Goal: Information Seeking & Learning: Learn about a topic

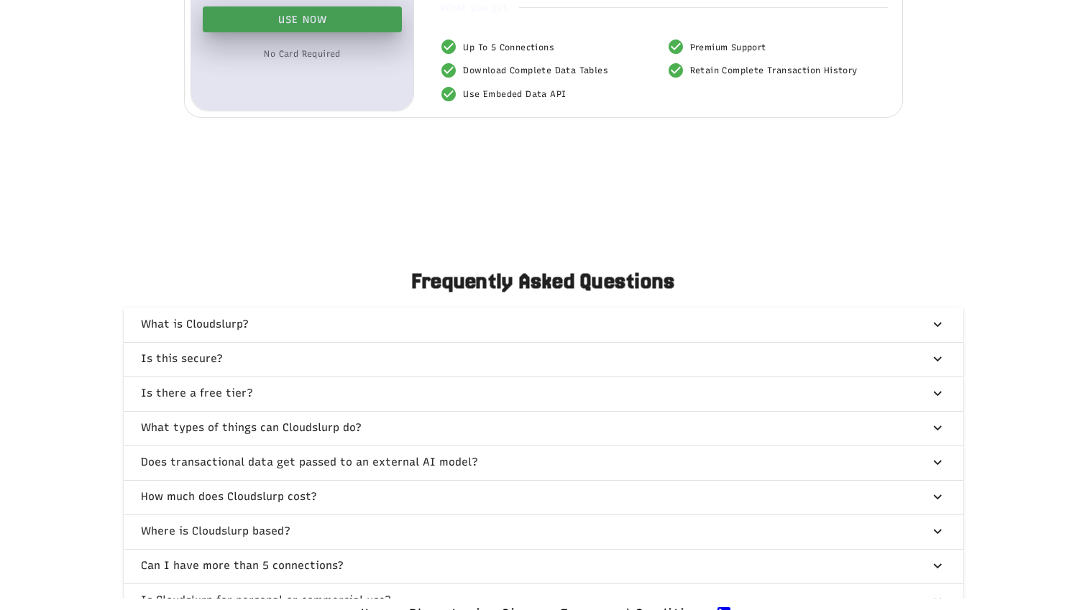
scroll to position [3266, 0]
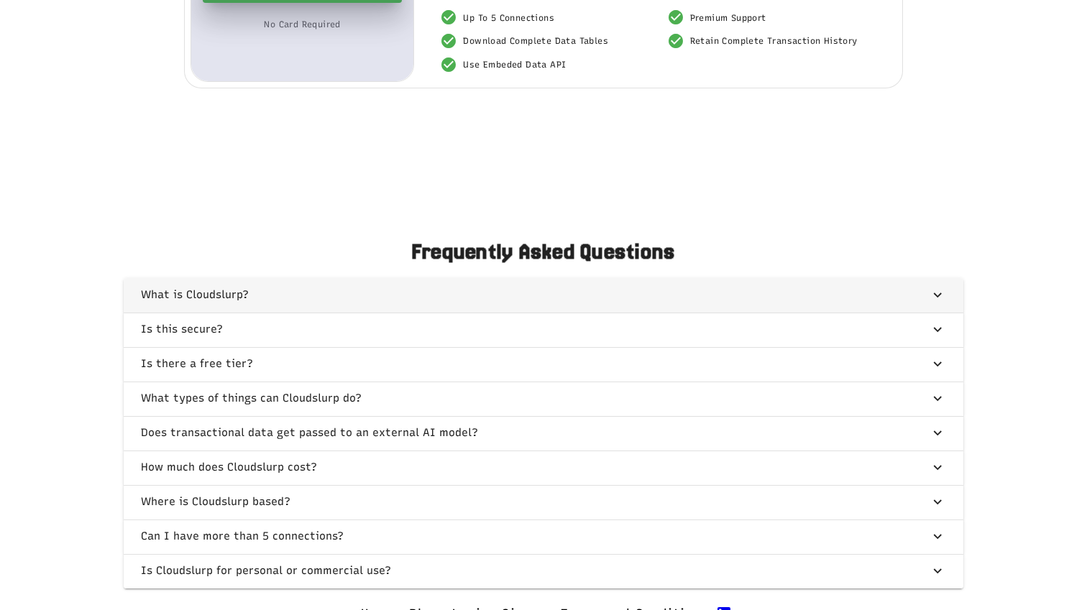
click at [556, 308] on span "button" at bounding box center [544, 295] width 840 height 35
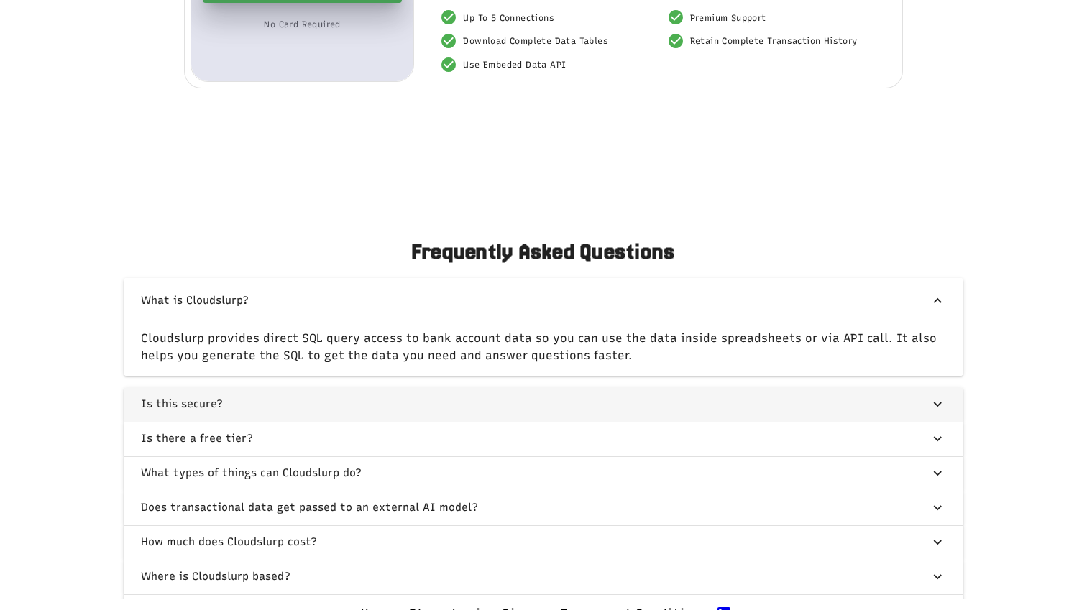
click at [368, 422] on span "button" at bounding box center [544, 404] width 840 height 35
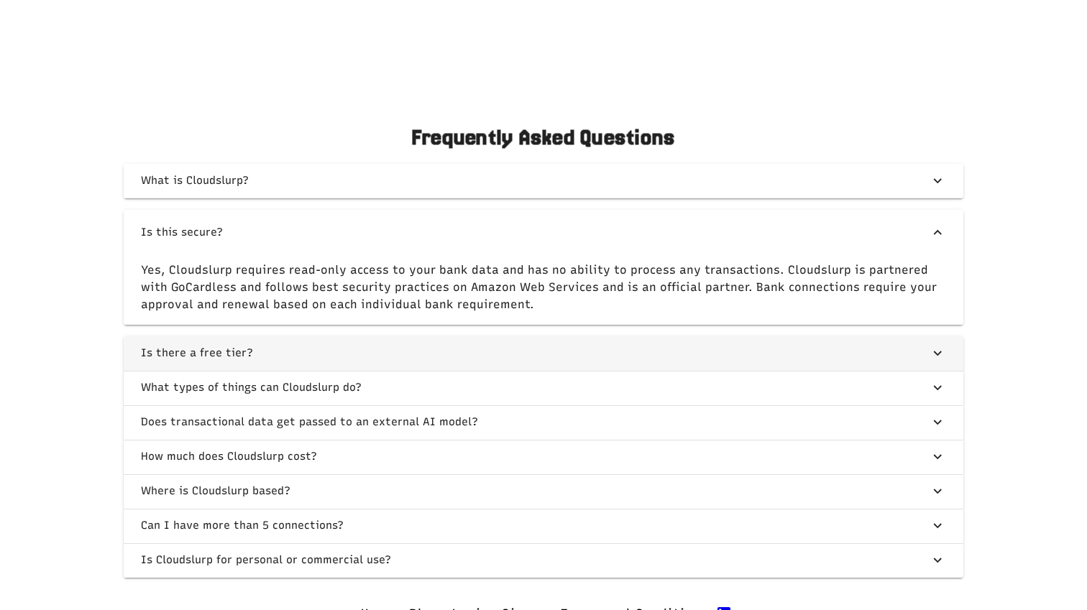
scroll to position [3398, 0]
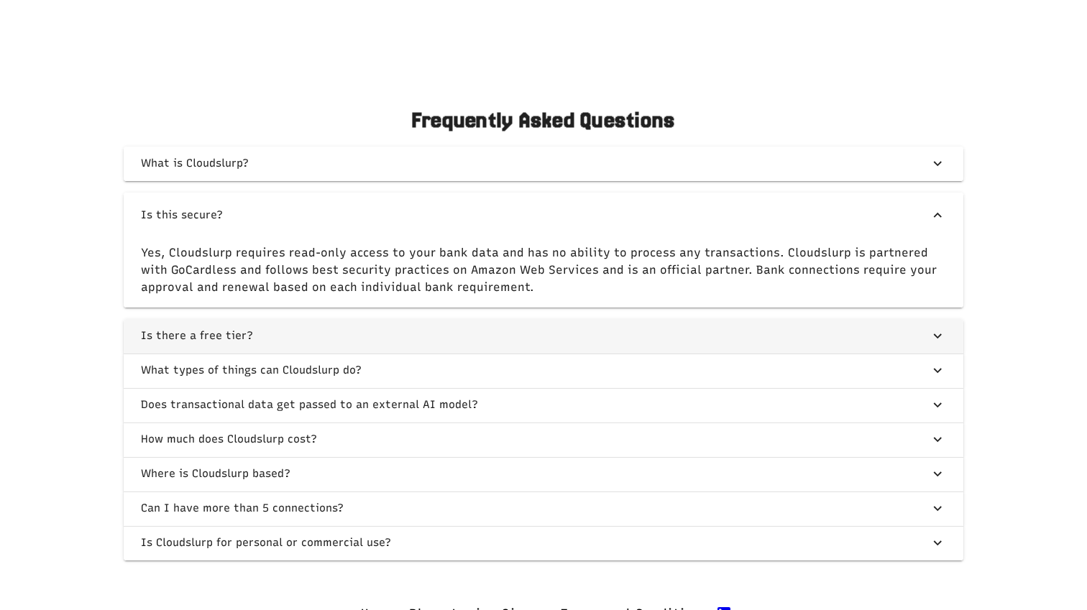
click at [364, 348] on span "button" at bounding box center [544, 336] width 840 height 35
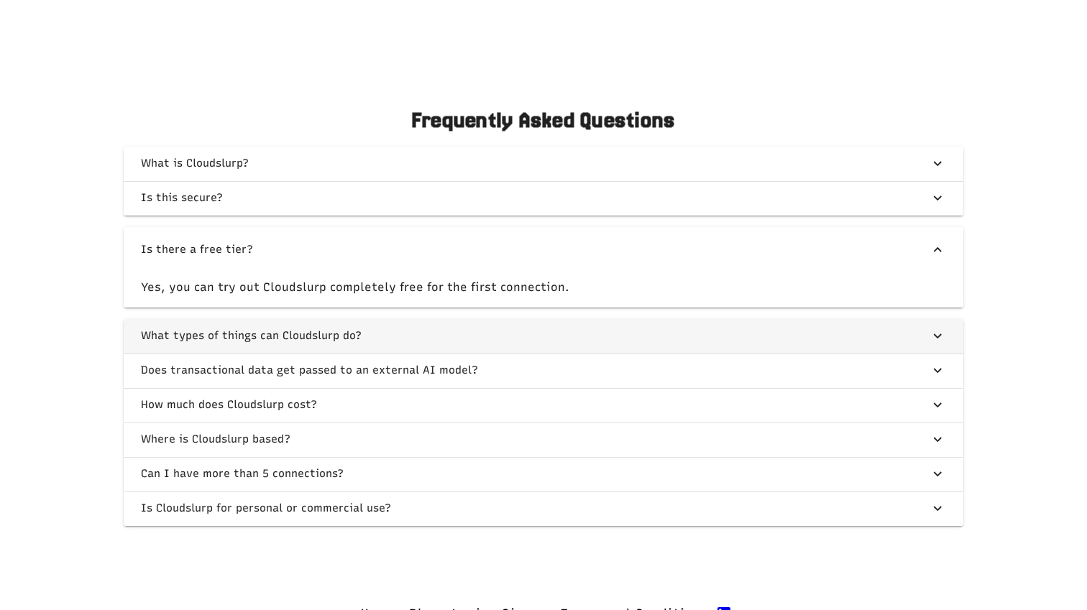
click at [507, 354] on span "button" at bounding box center [544, 336] width 840 height 35
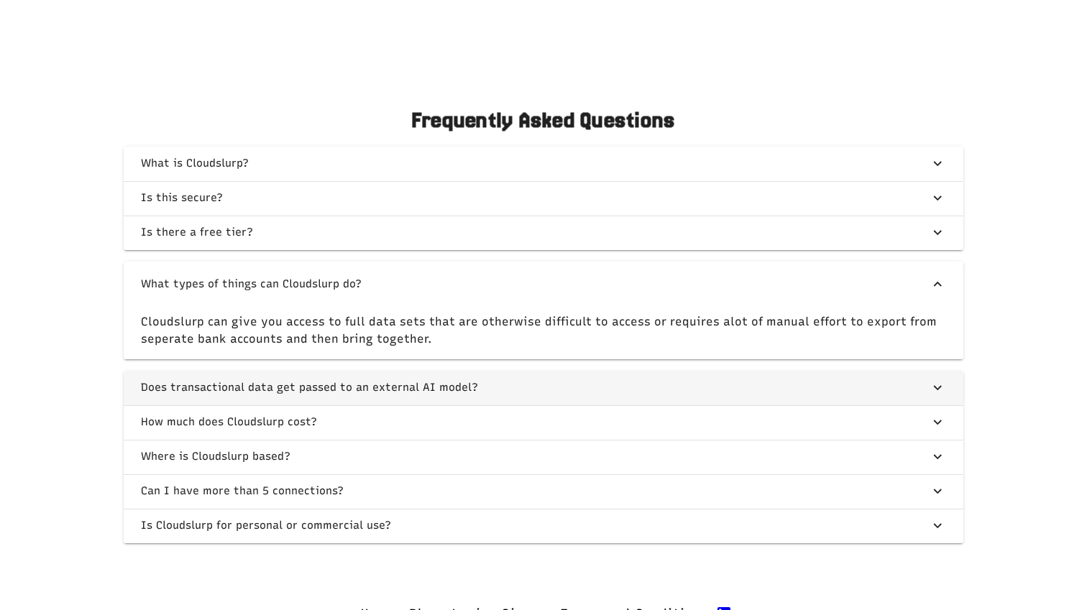
click at [510, 405] on span "button" at bounding box center [544, 388] width 840 height 35
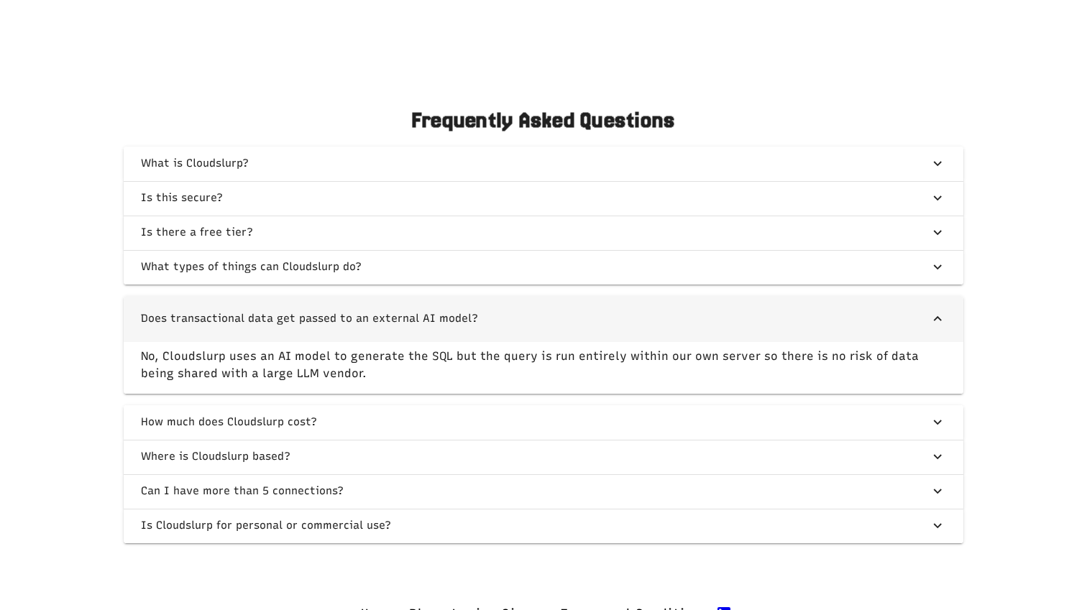
click at [556, 328] on icon "button" at bounding box center [938, 319] width 17 height 17
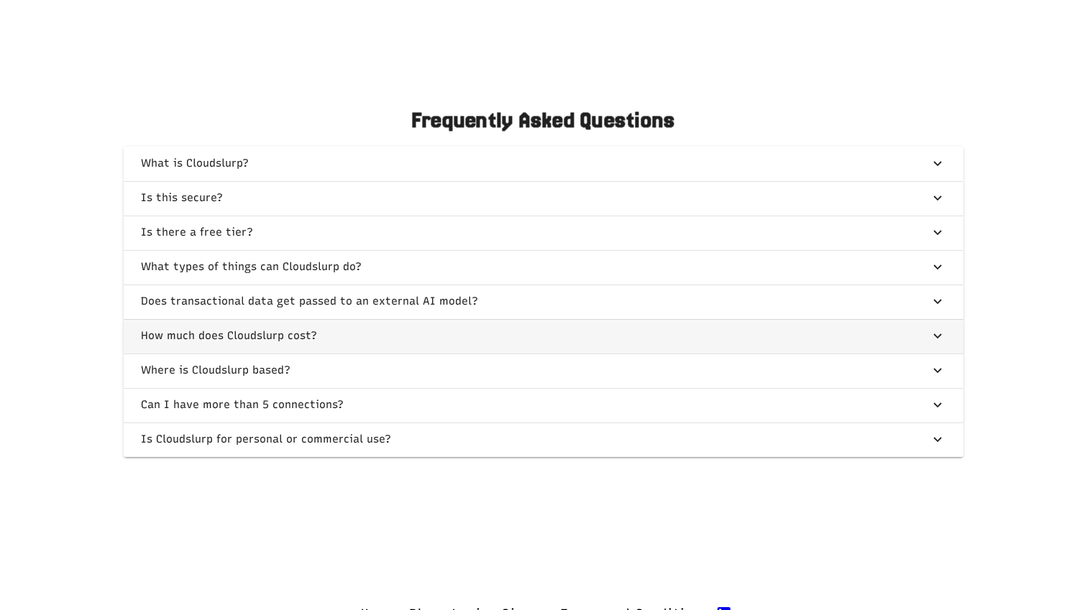
click at [556, 354] on span "button" at bounding box center [544, 336] width 840 height 35
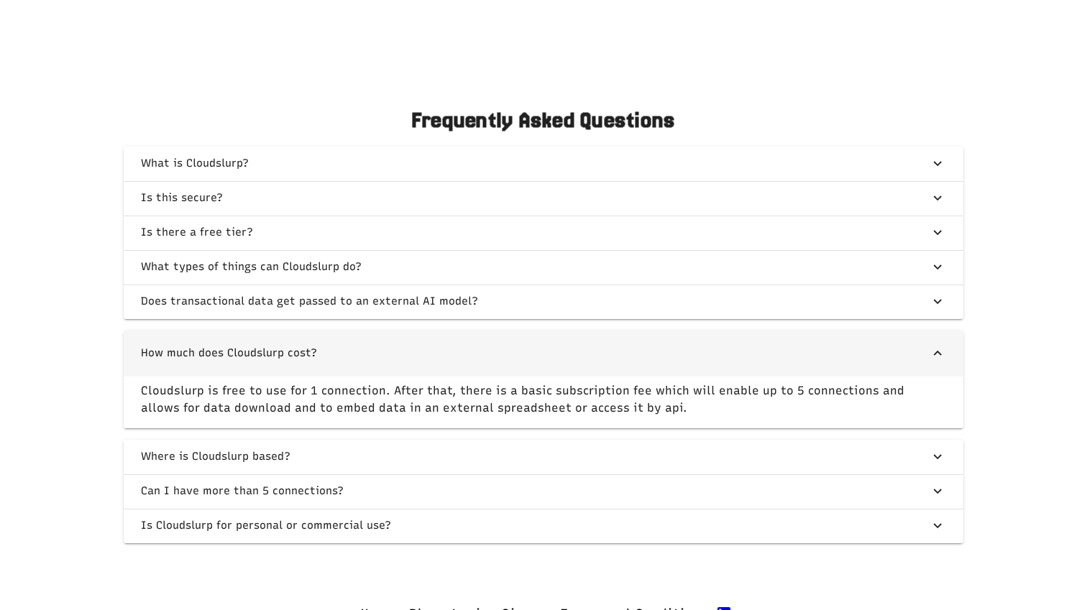
click at [556, 354] on span "button" at bounding box center [544, 354] width 840 height 46
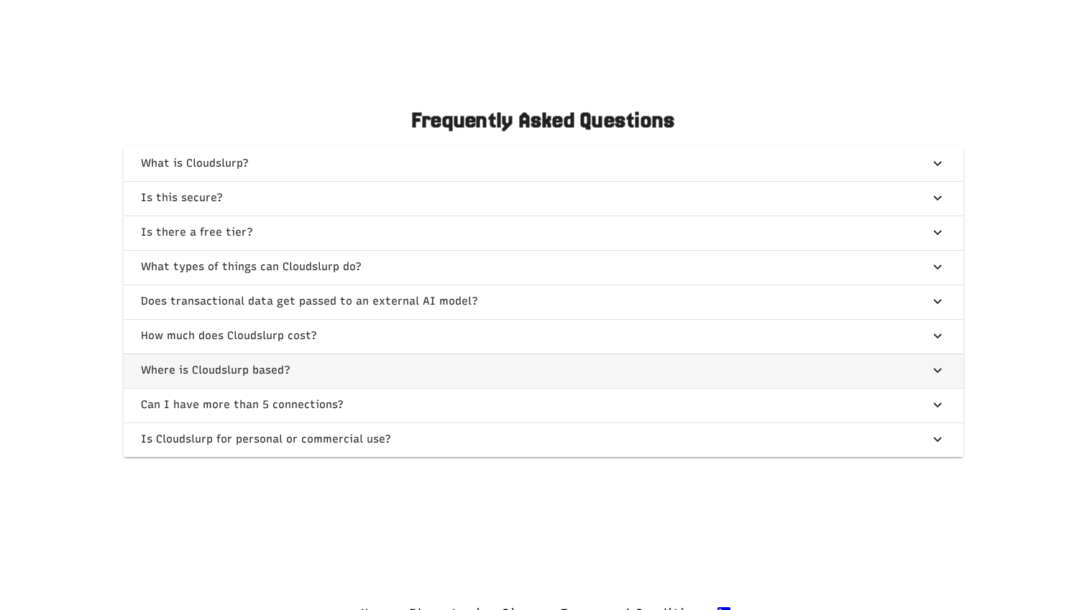
click at [529, 388] on span "button" at bounding box center [544, 371] width 840 height 35
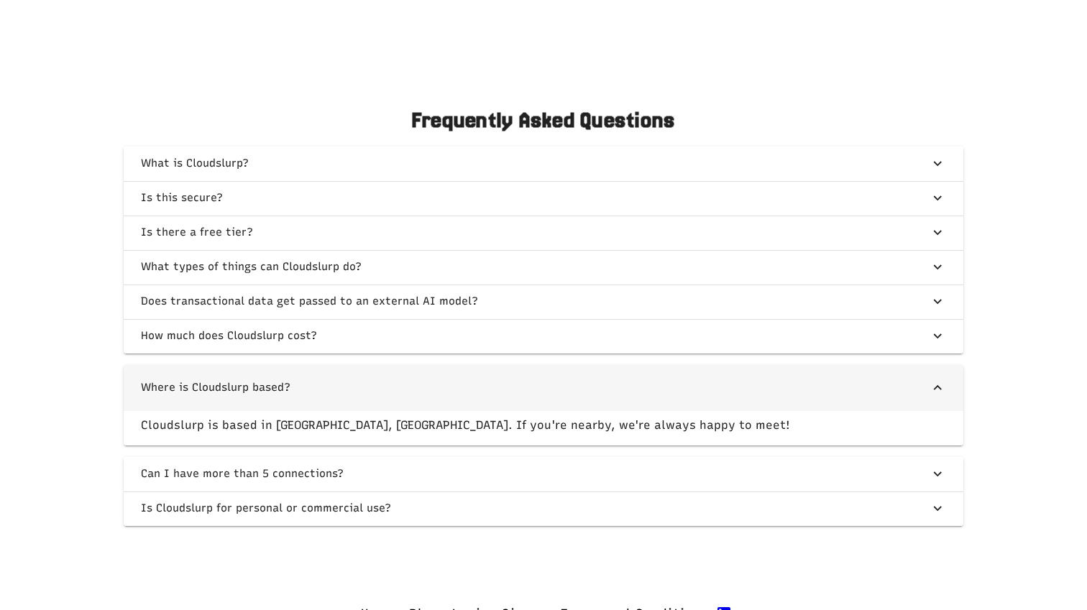
click at [530, 403] on span "button" at bounding box center [544, 388] width 840 height 46
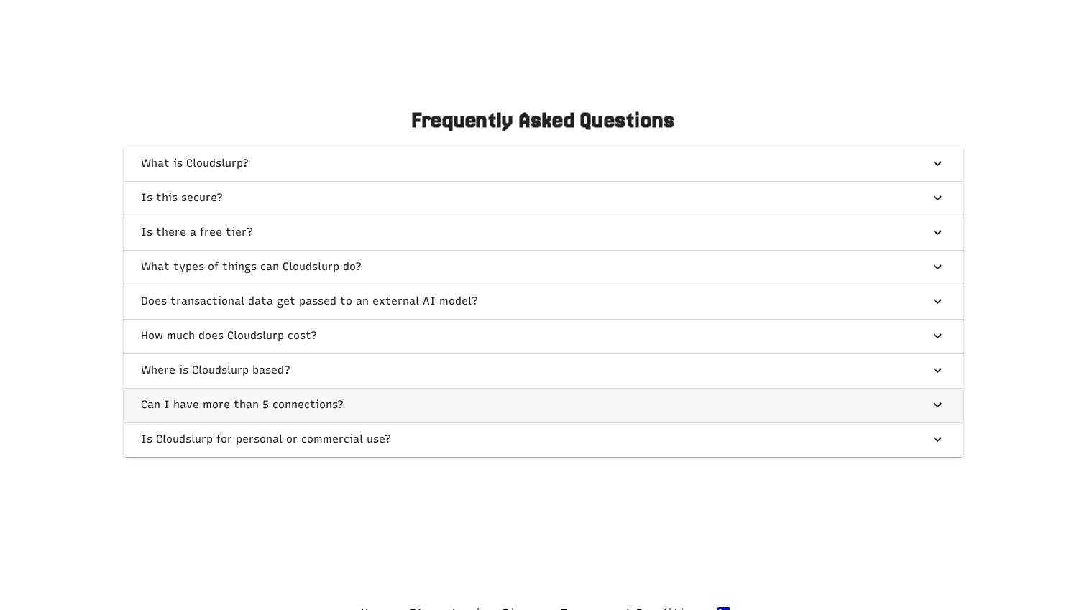
click at [523, 418] on span "button" at bounding box center [544, 405] width 840 height 35
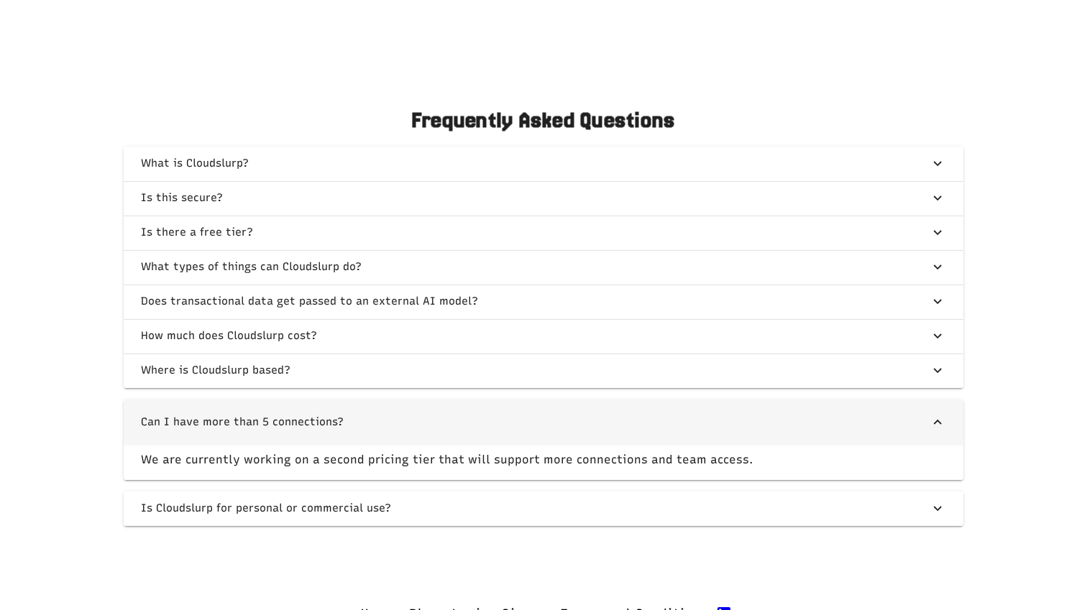
click at [523, 418] on div "What is Cloudslurp? Is this secure? Is there a free tier? What types of things …" at bounding box center [544, 337] width 840 height 380
click at [518, 429] on span "button" at bounding box center [544, 423] width 840 height 46
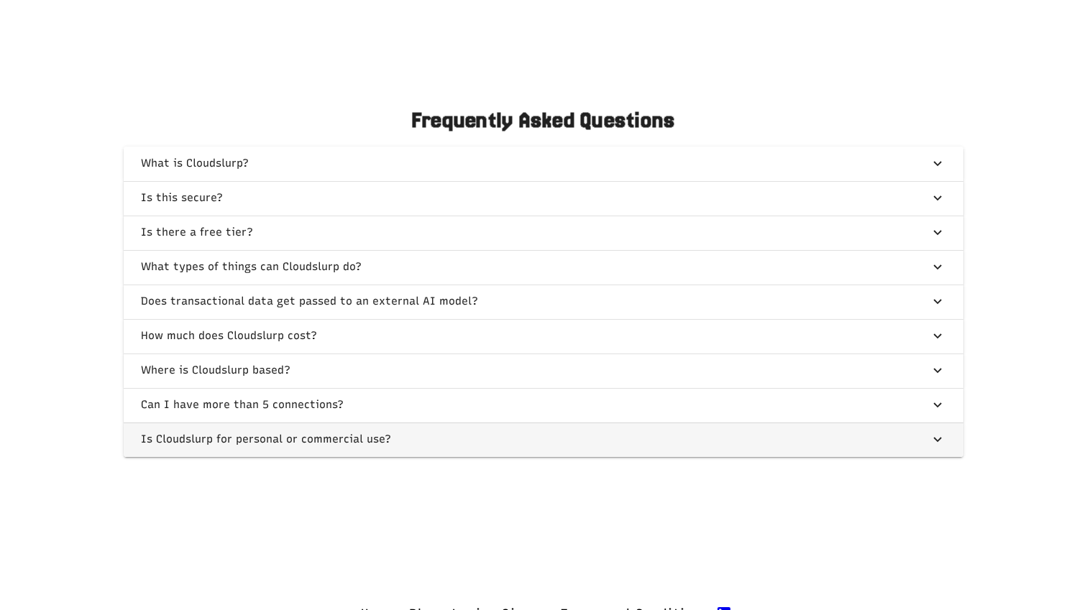
click at [505, 457] on span "button" at bounding box center [544, 440] width 840 height 35
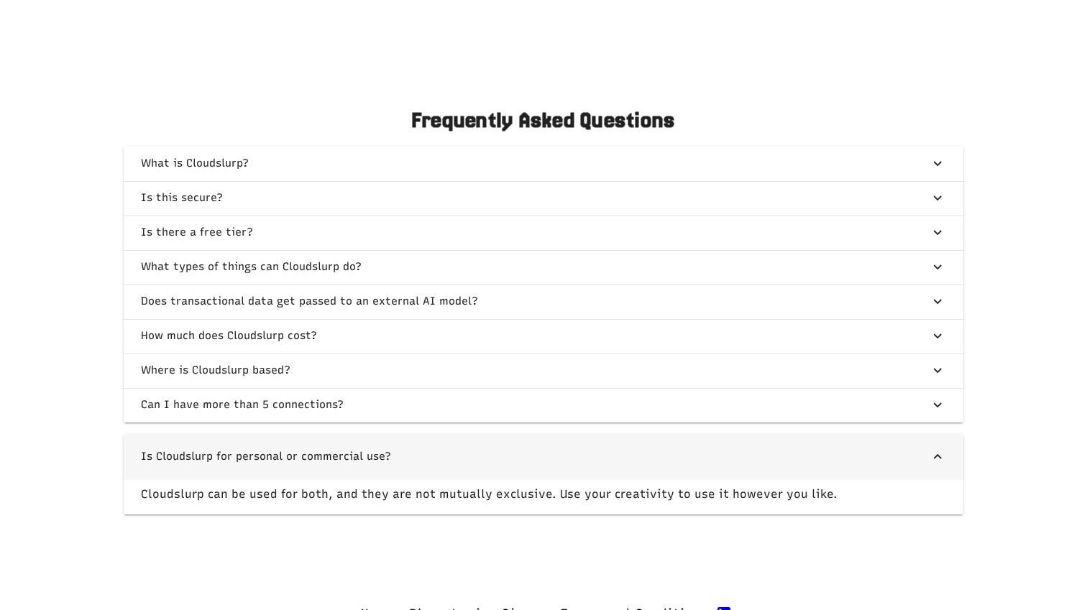
click at [502, 458] on span "button" at bounding box center [544, 457] width 840 height 46
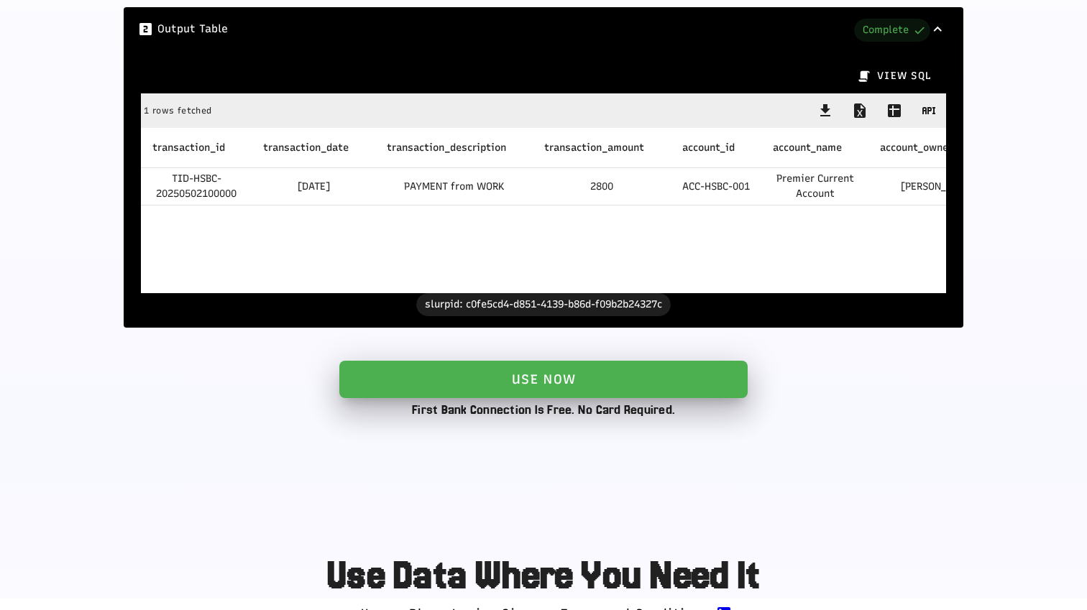
scroll to position [1576, 0]
